Goal: Browse casually

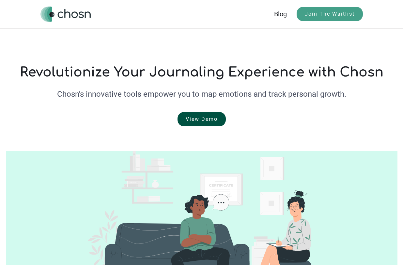
click at [189, 116] on link "View Demo" at bounding box center [201, 119] width 48 height 14
click at [58, 10] on img "home" at bounding box center [65, 14] width 50 height 15
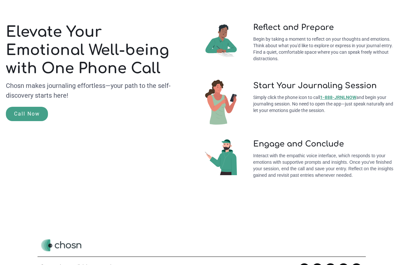
scroll to position [22, 0]
